Goal: Task Accomplishment & Management: Manage account settings

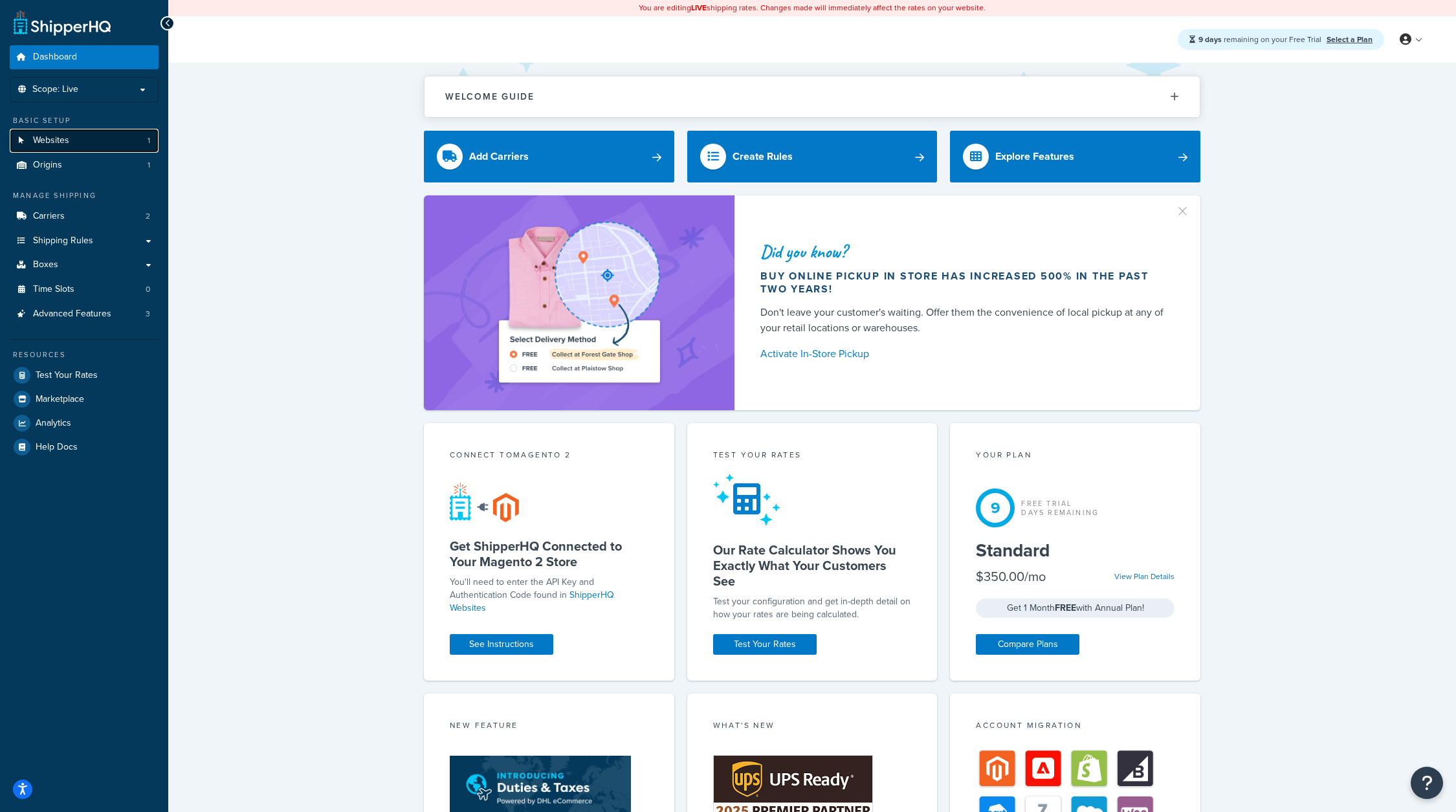
click at [116, 143] on link "Websites 1" at bounding box center [84, 141] width 149 height 24
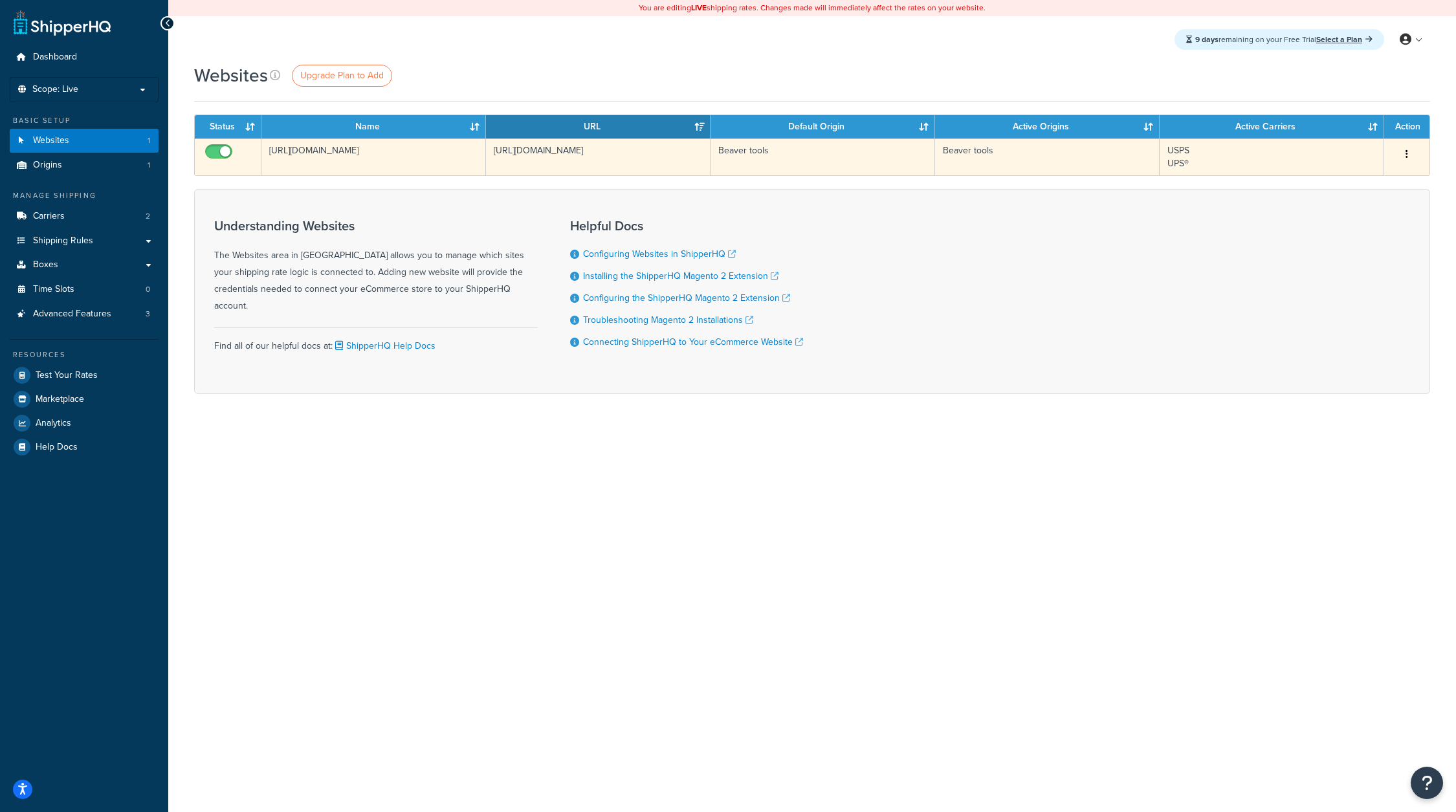
click at [332, 148] on td "[URL][DOMAIN_NAME]" at bounding box center [373, 157] width 225 height 37
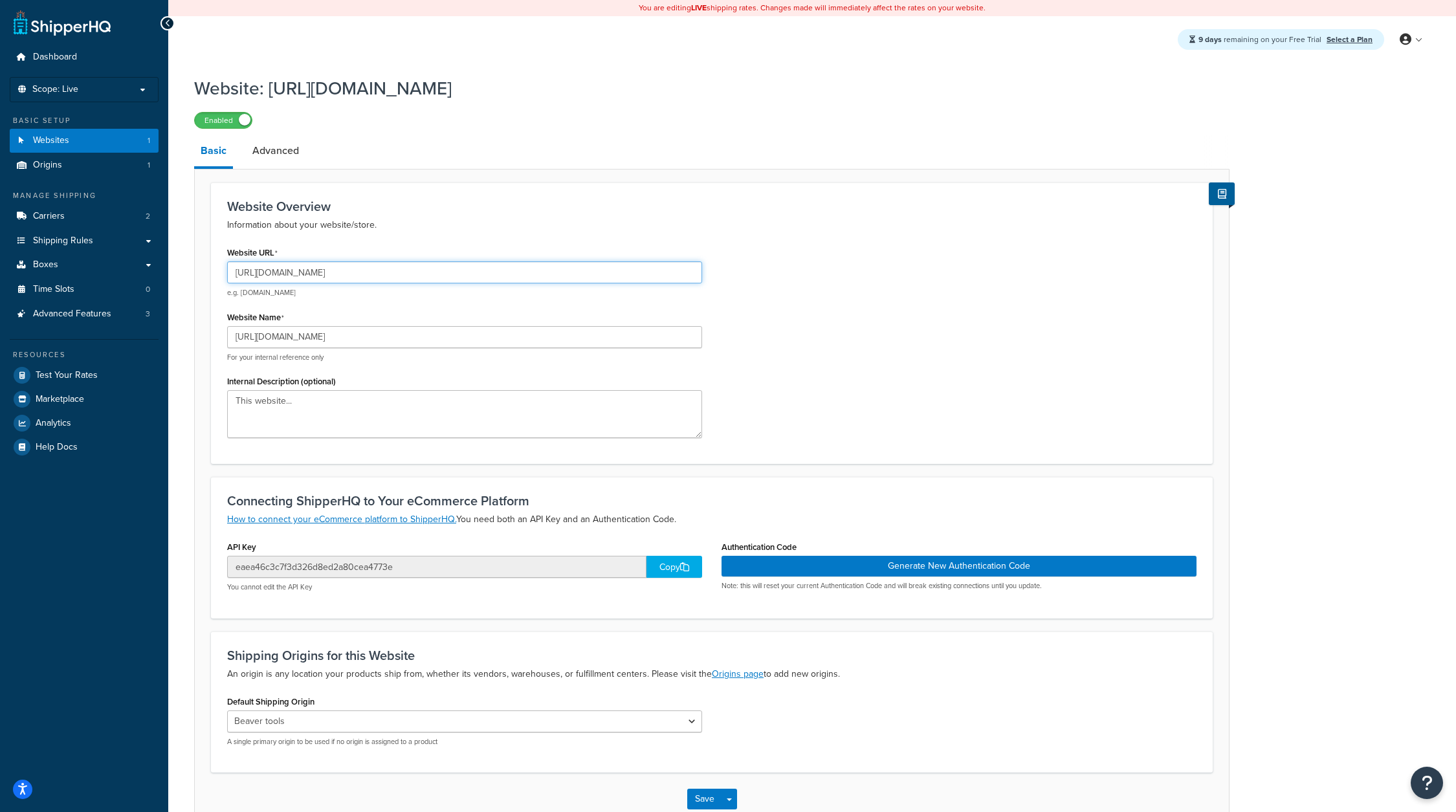
click at [261, 274] on input "[URL][DOMAIN_NAME]" at bounding box center [465, 272] width 475 height 22
click at [99, 167] on link "Origins 1" at bounding box center [84, 165] width 149 height 24
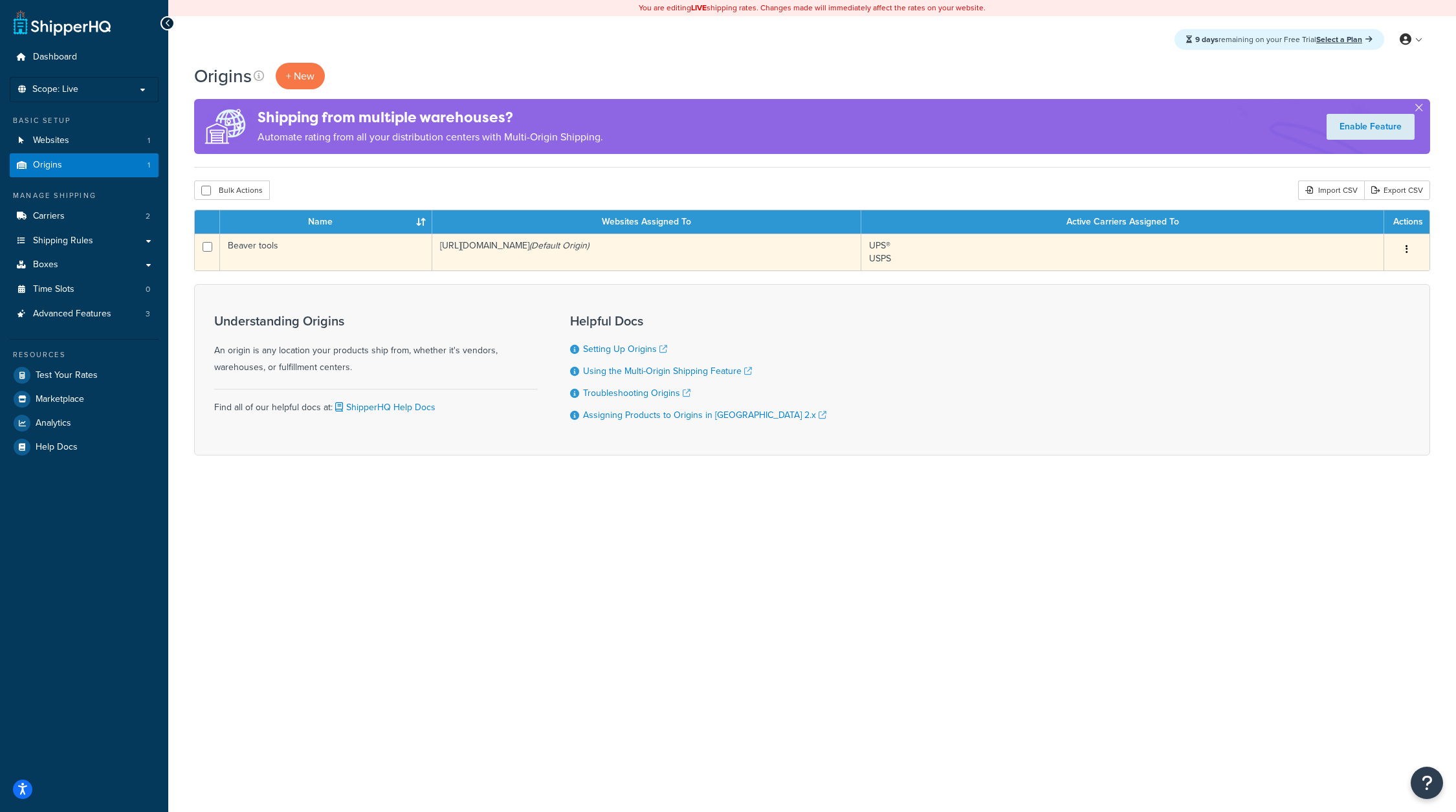
click at [1408, 247] on icon "button" at bounding box center [1407, 249] width 3 height 9
click at [1375, 277] on link "Edit" at bounding box center [1364, 274] width 102 height 26
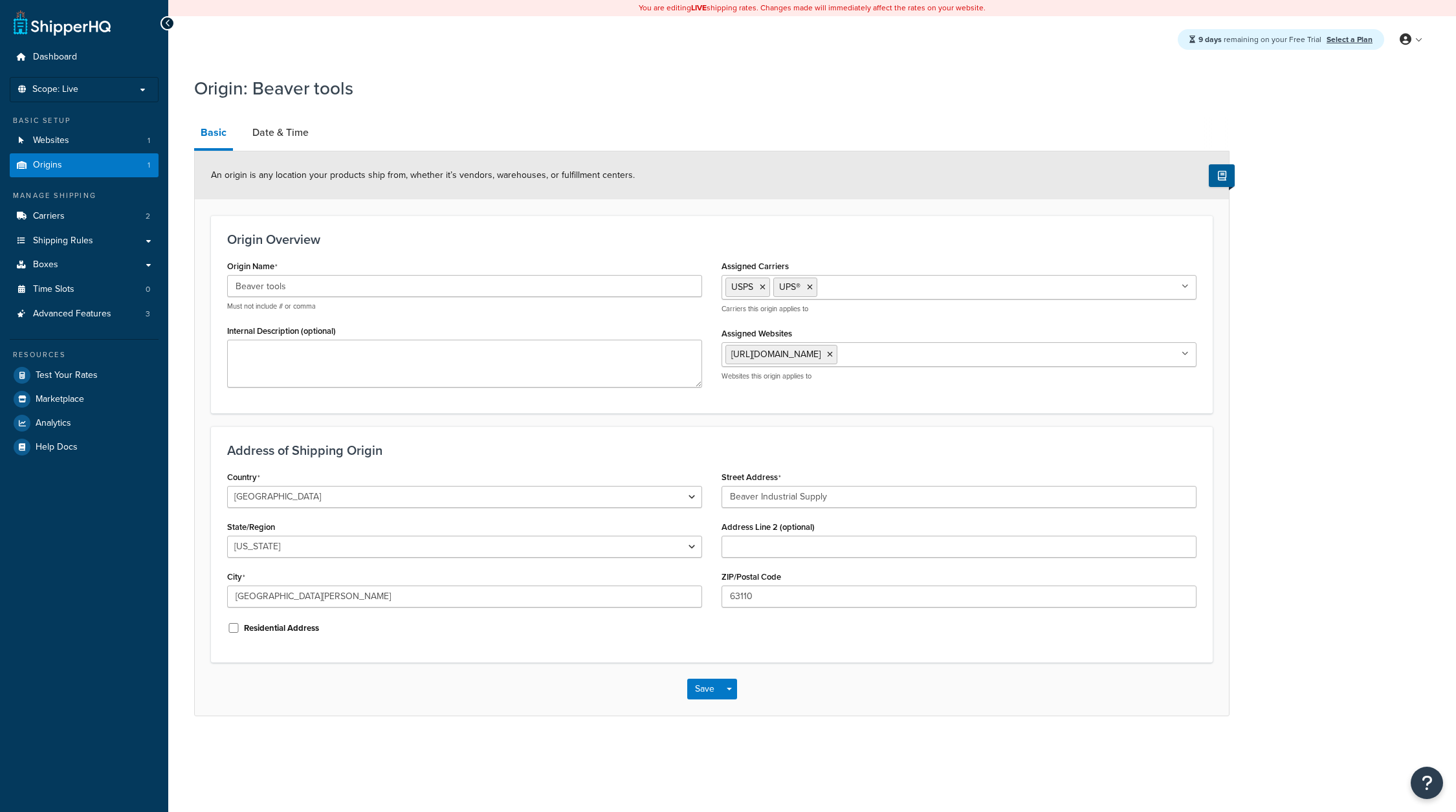
select select "25"
